Goal: Check status: Check status

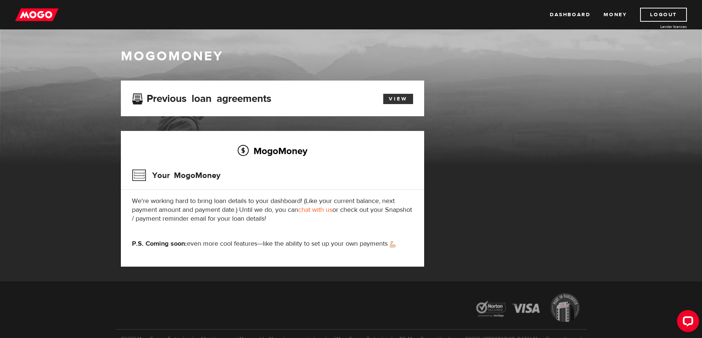
click at [395, 99] on link "View" at bounding box center [398, 99] width 30 height 10
click at [386, 101] on link "View" at bounding box center [398, 99] width 30 height 10
click at [565, 14] on link "Dashboard" at bounding box center [569, 15] width 41 height 14
click at [396, 97] on link "View" at bounding box center [398, 99] width 30 height 10
click at [390, 98] on link "View" at bounding box center [398, 99] width 30 height 10
